Goal: Task Accomplishment & Management: Manage account settings

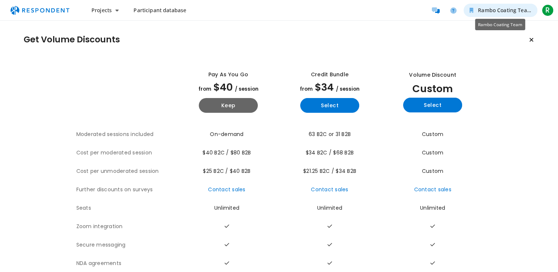
click at [506, 9] on span "Rambo Coating Team" at bounding box center [505, 10] width 54 height 7
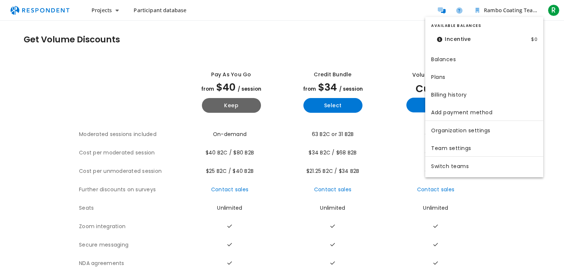
click at [550, 9] on md-backdrop at bounding box center [282, 136] width 564 height 272
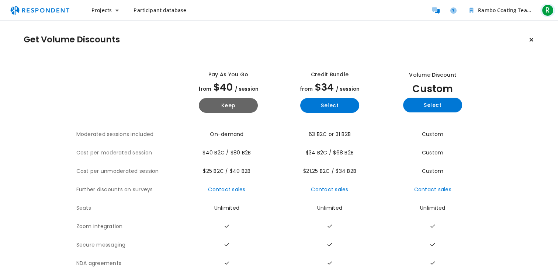
click at [549, 15] on span "R" at bounding box center [548, 10] width 12 height 12
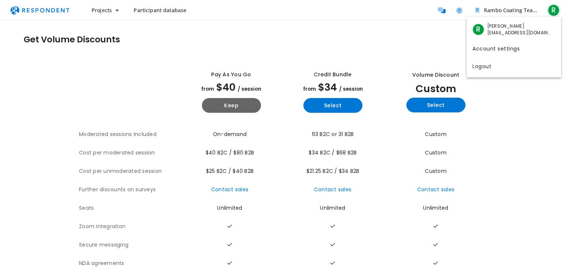
click at [549, 15] on md-backdrop at bounding box center [282, 136] width 564 height 272
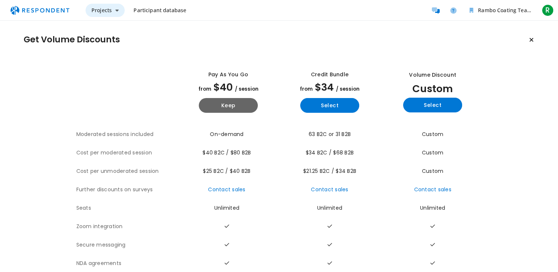
click at [112, 11] on button "Projects" at bounding box center [105, 10] width 39 height 13
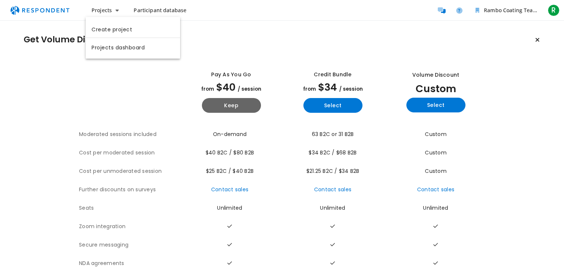
click at [444, 8] on md-backdrop at bounding box center [282, 136] width 564 height 272
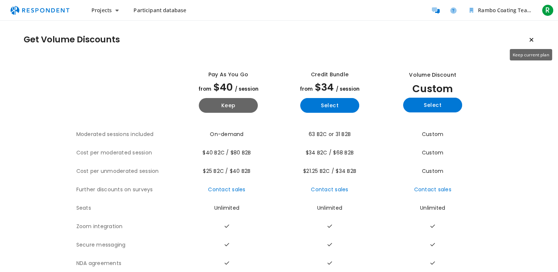
click at [531, 38] on icon "Keep current plan" at bounding box center [531, 40] width 4 height 6
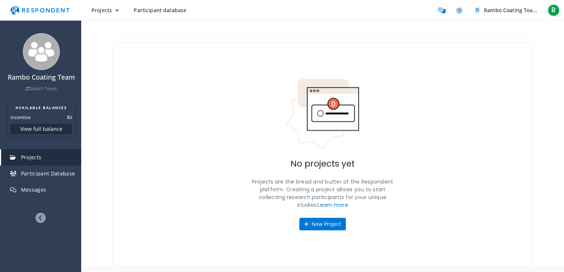
click at [552, 14] on span "R" at bounding box center [553, 10] width 12 height 12
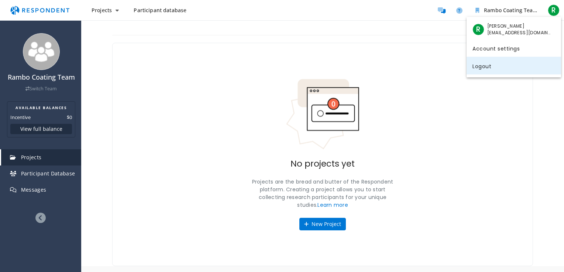
click at [497, 62] on link "Logout" at bounding box center [513, 66] width 94 height 18
